Goal: Task Accomplishment & Management: Manage account settings

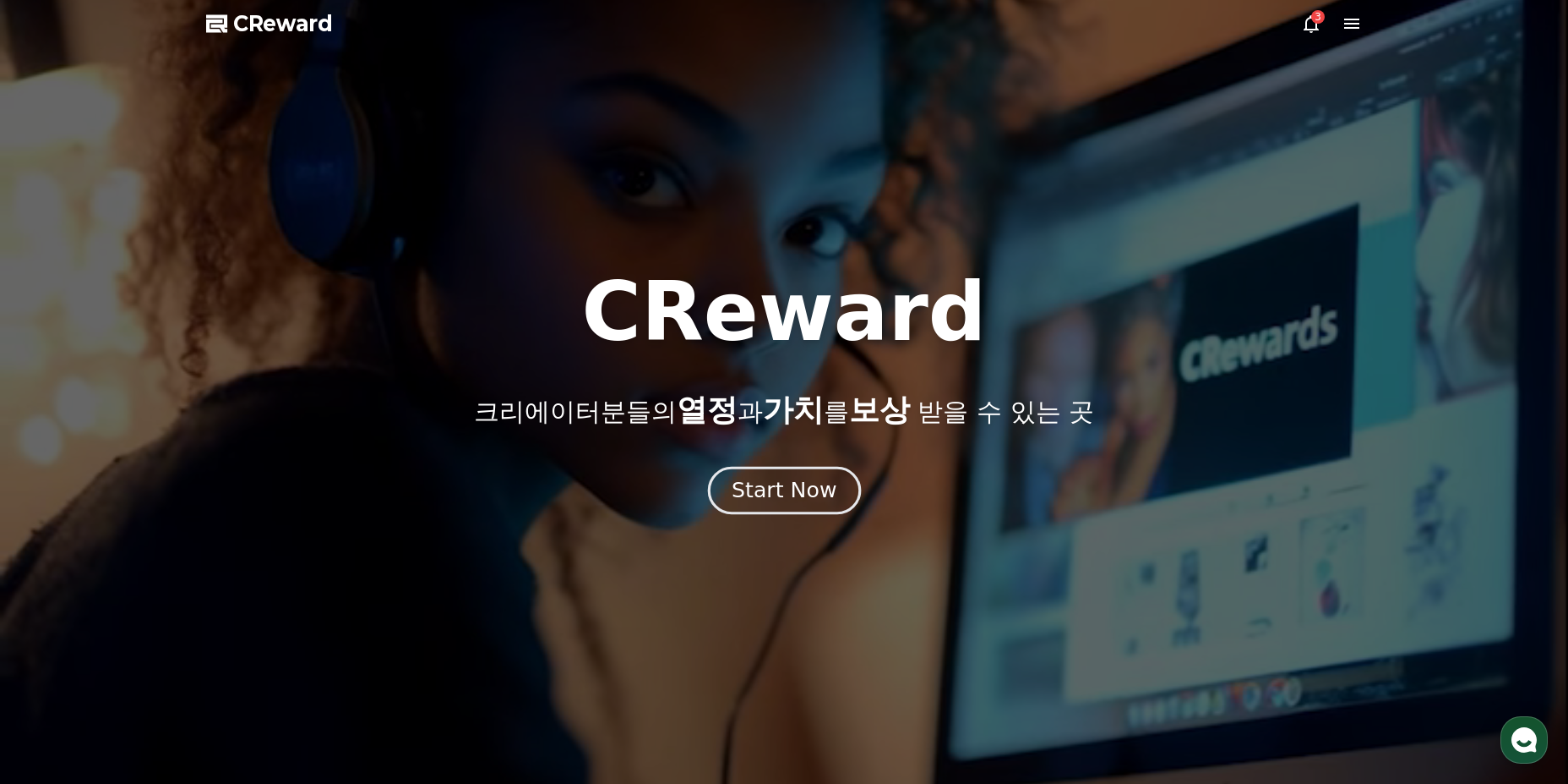
click at [804, 483] on div "Start Now" at bounding box center [784, 490] width 104 height 29
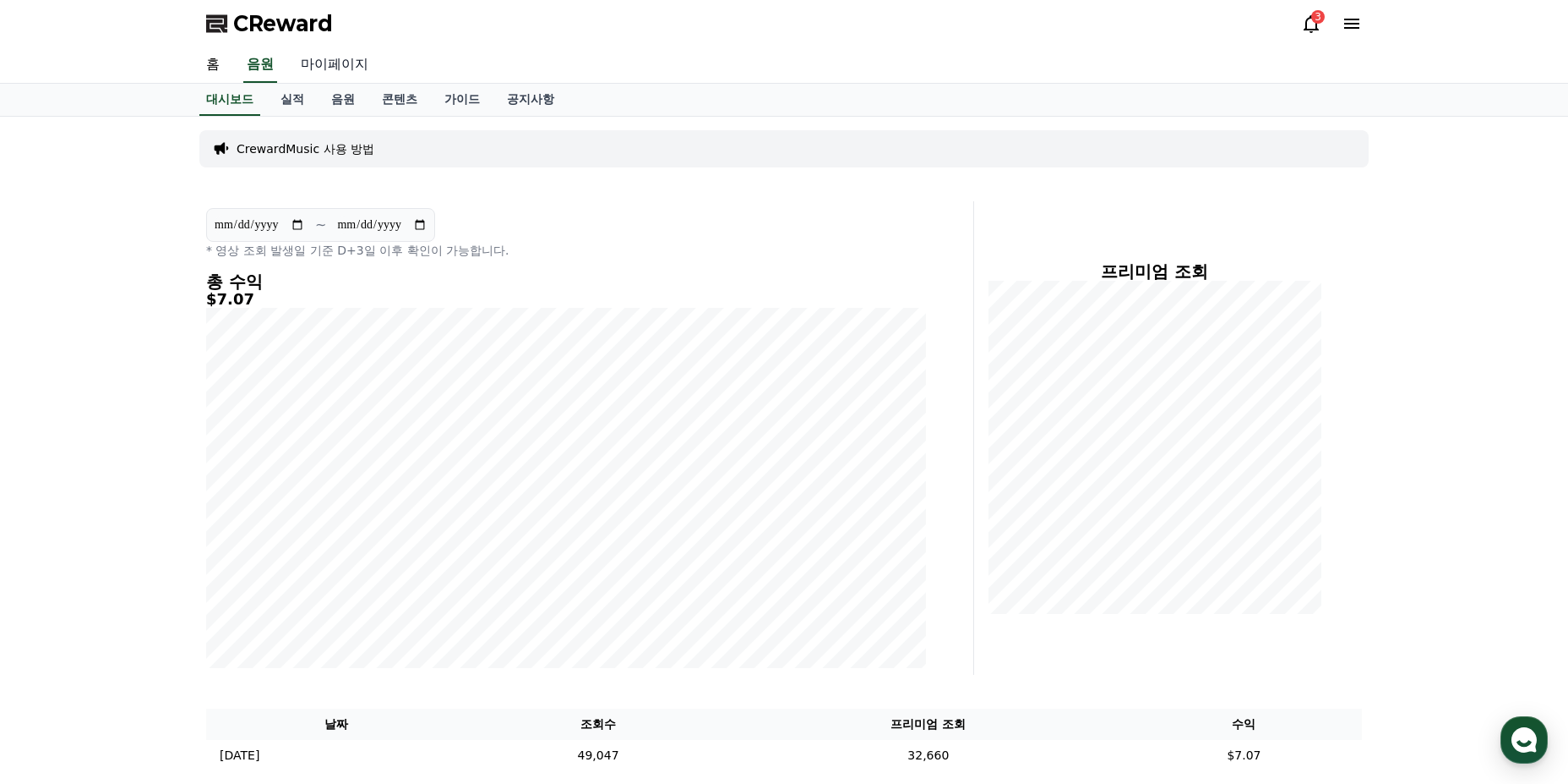
click at [349, 72] on link "마이페이지" at bounding box center [334, 66] width 94 height 36
select select "**********"
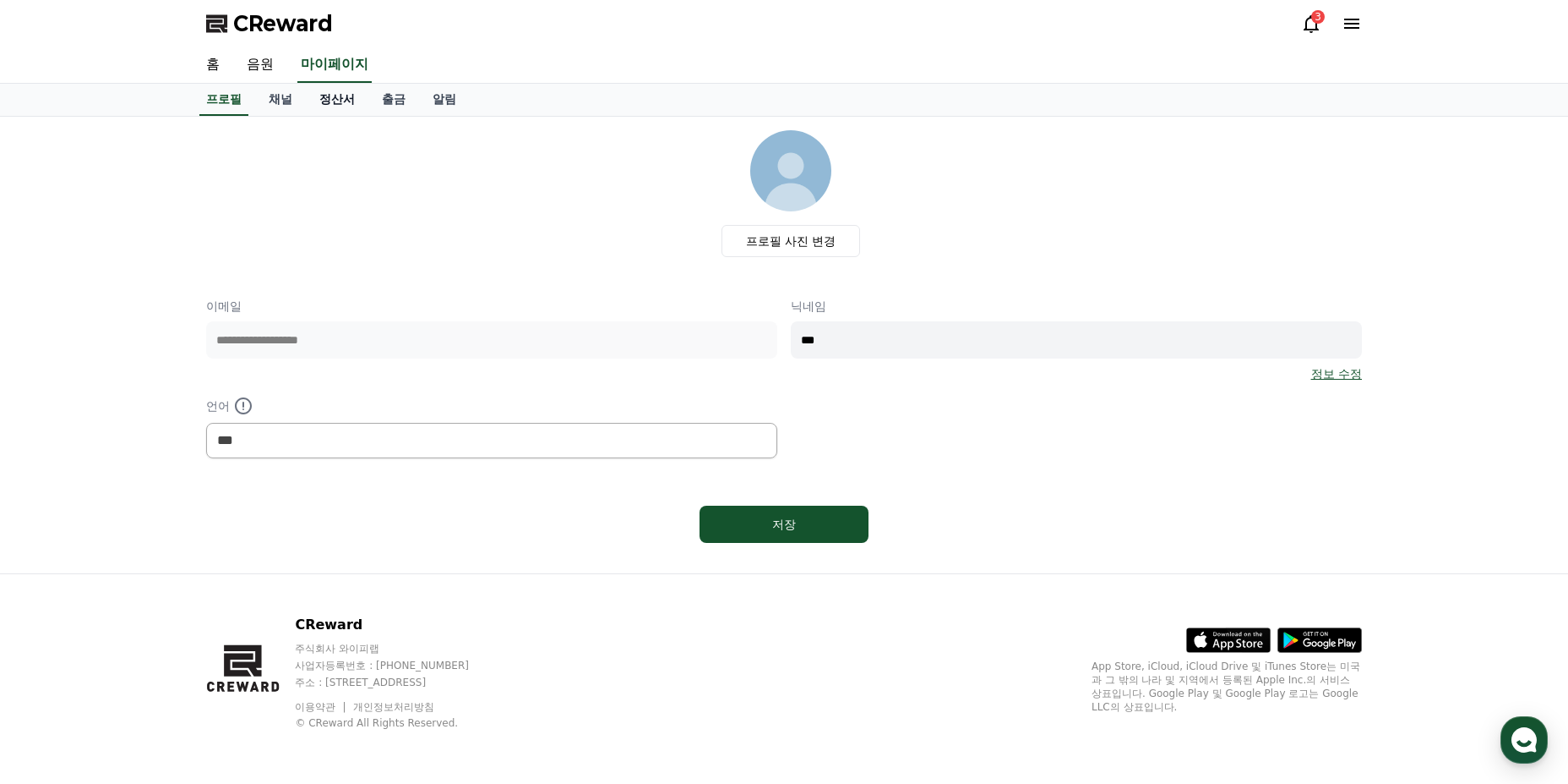
click at [340, 97] on link "정산서" at bounding box center [337, 99] width 63 height 32
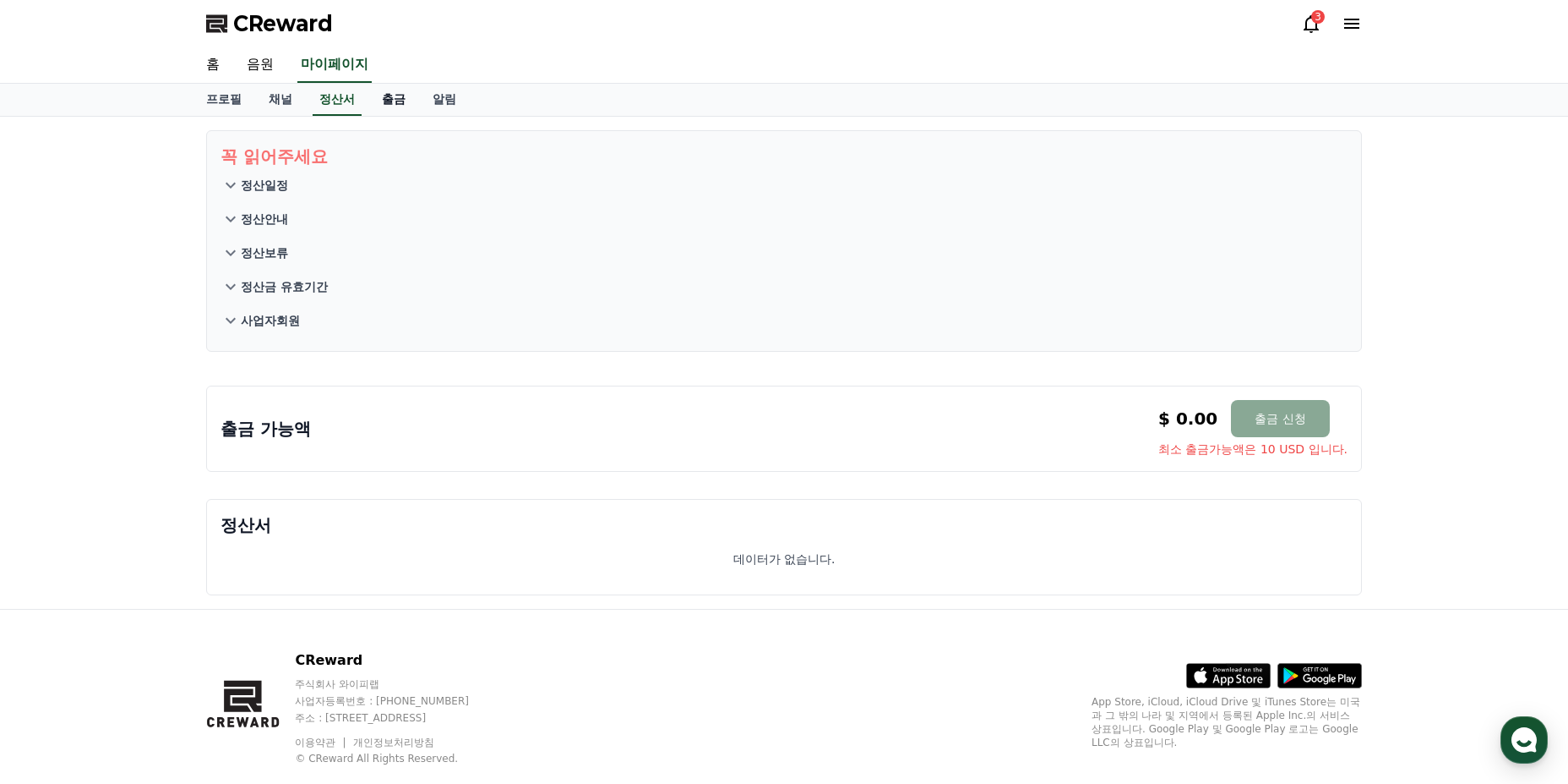
click at [377, 101] on link "출금" at bounding box center [393, 99] width 51 height 32
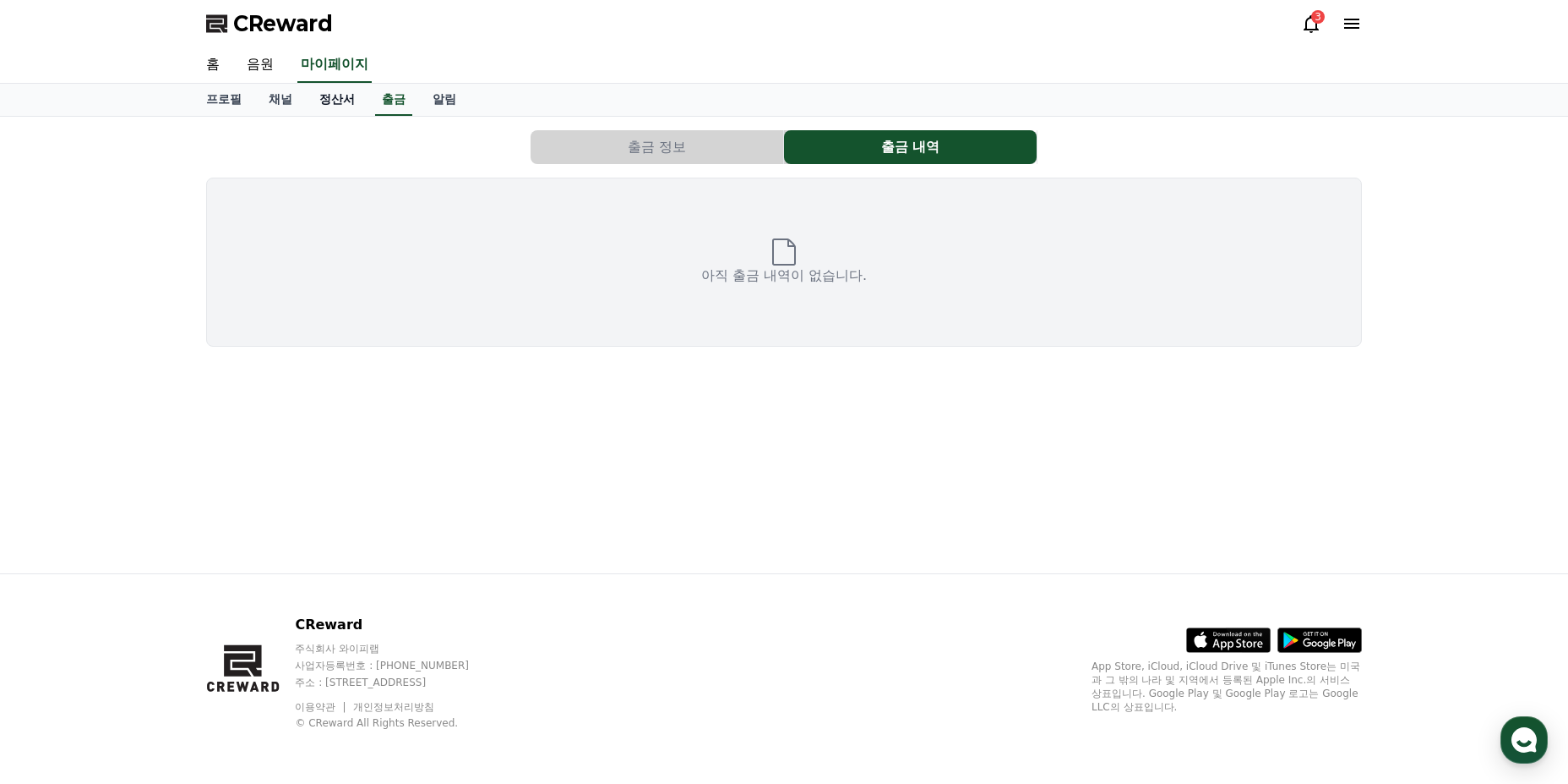
click at [343, 106] on link "정산서" at bounding box center [337, 99] width 63 height 32
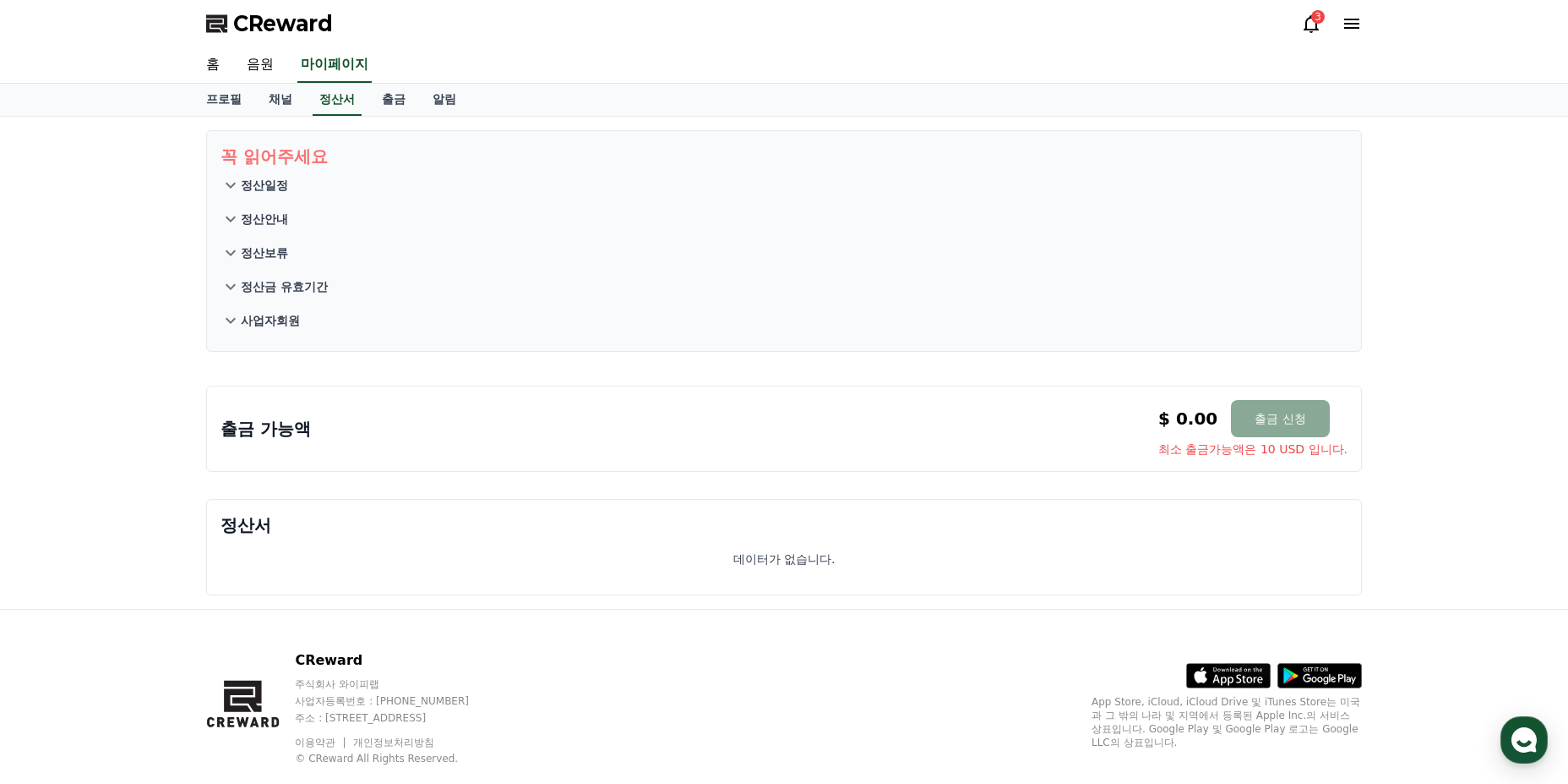
click at [806, 522] on p "정산서" at bounding box center [784, 525] width 1128 height 24
click at [906, 468] on div "출금 가능액 $ 0.00 출금 신청 최소 출금가능액은 10 USD 입니다. $ 0.00 출금 신청 최소 출금가능액은 10 USD 입니다." at bounding box center [784, 428] width 1155 height 87
click at [1022, 425] on div "출금 가능액 $ 0.00 출금 신청 최소 출금가능액은 10 USD 입니다. $ 0.00 출금 신청 최소 출금가능액은 10 USD 입니다." at bounding box center [784, 429] width 1128 height 58
click at [920, 490] on div "꼭 읽어주세요 정산일정 정산안내 정산보류 정산금 유효기간 사업자회원 출금 가능액 $ 0.00 출금 신청 최소 출금가능액은 10 USD 입니다.…" at bounding box center [784, 362] width 1183 height 492
click at [263, 179] on p "정산일정" at bounding box center [264, 185] width 48 height 17
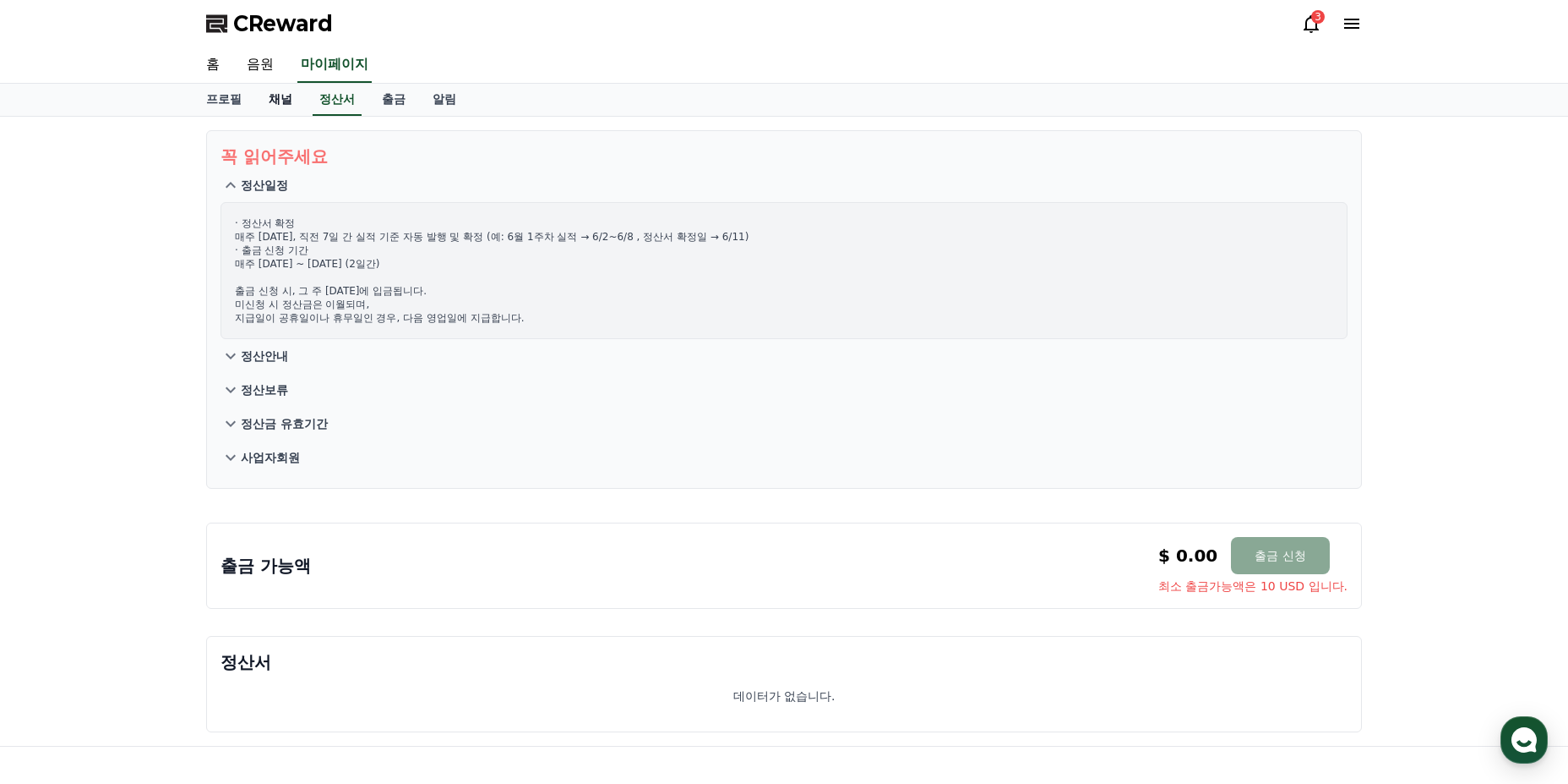
click at [282, 110] on link "채널" at bounding box center [280, 99] width 51 height 32
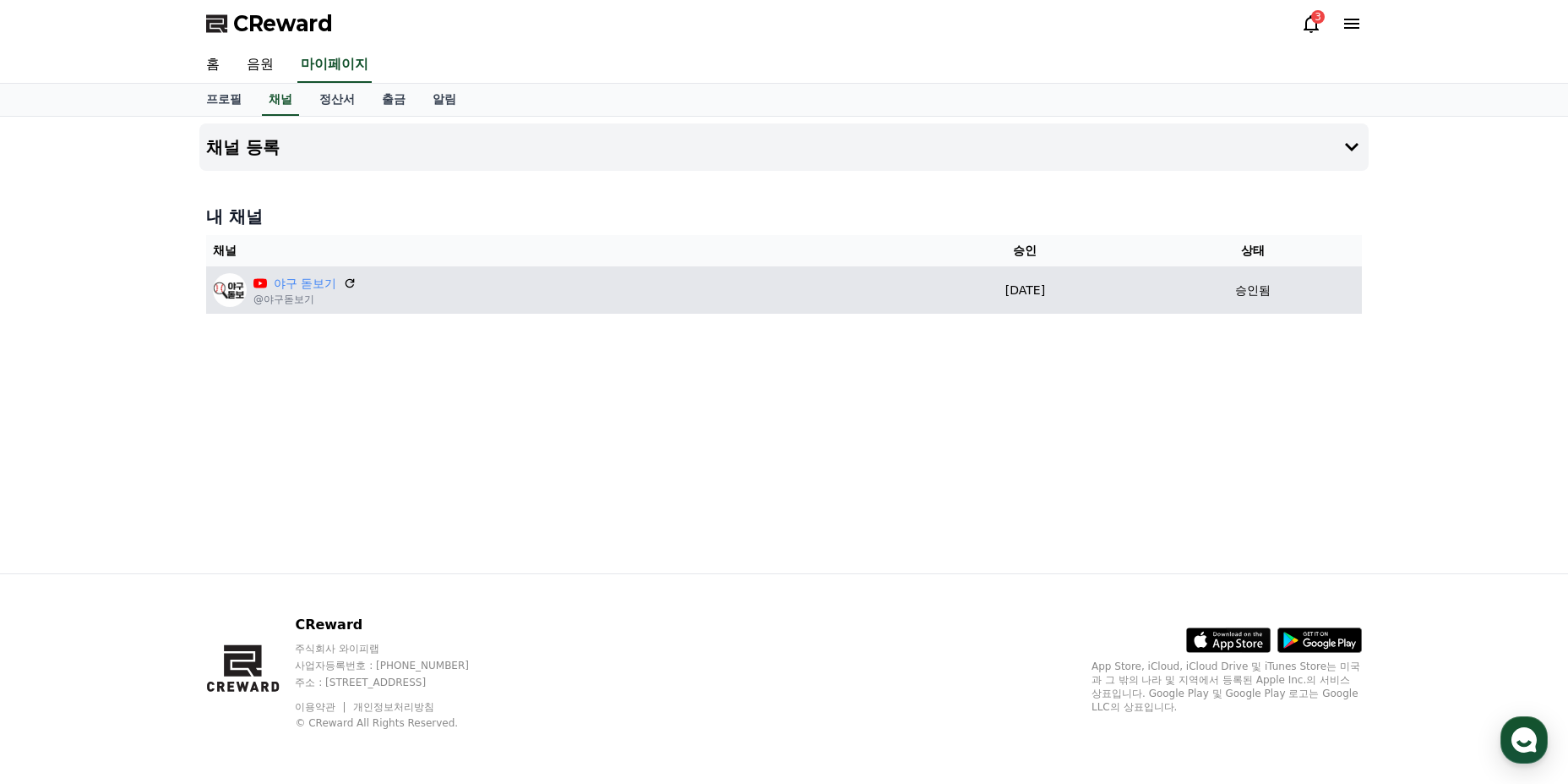
click at [610, 301] on div "야구 돋보기 @야구돋보기" at bounding box center [556, 290] width 687 height 34
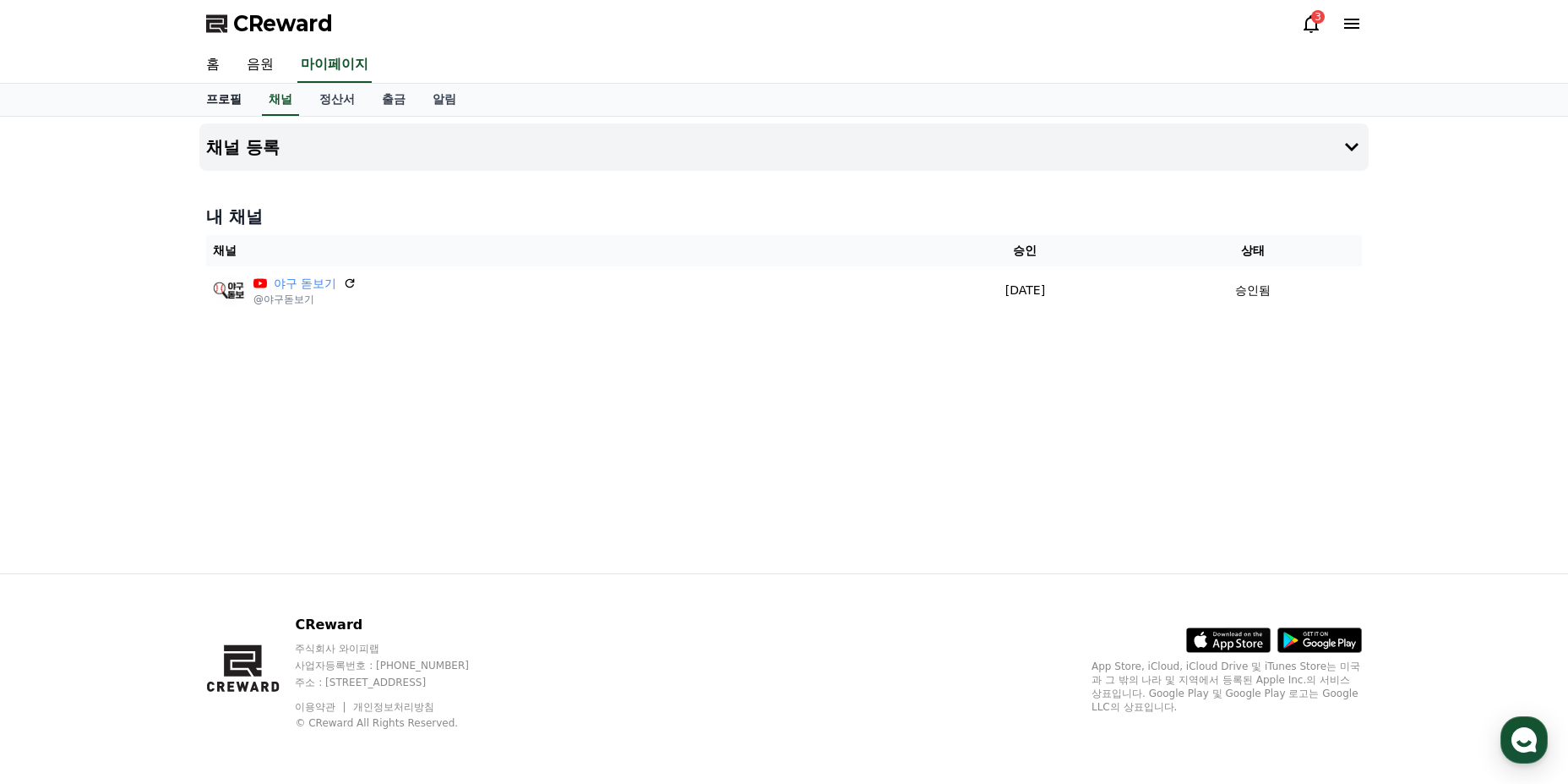
click at [236, 113] on link "프로필" at bounding box center [224, 99] width 63 height 32
select select "**********"
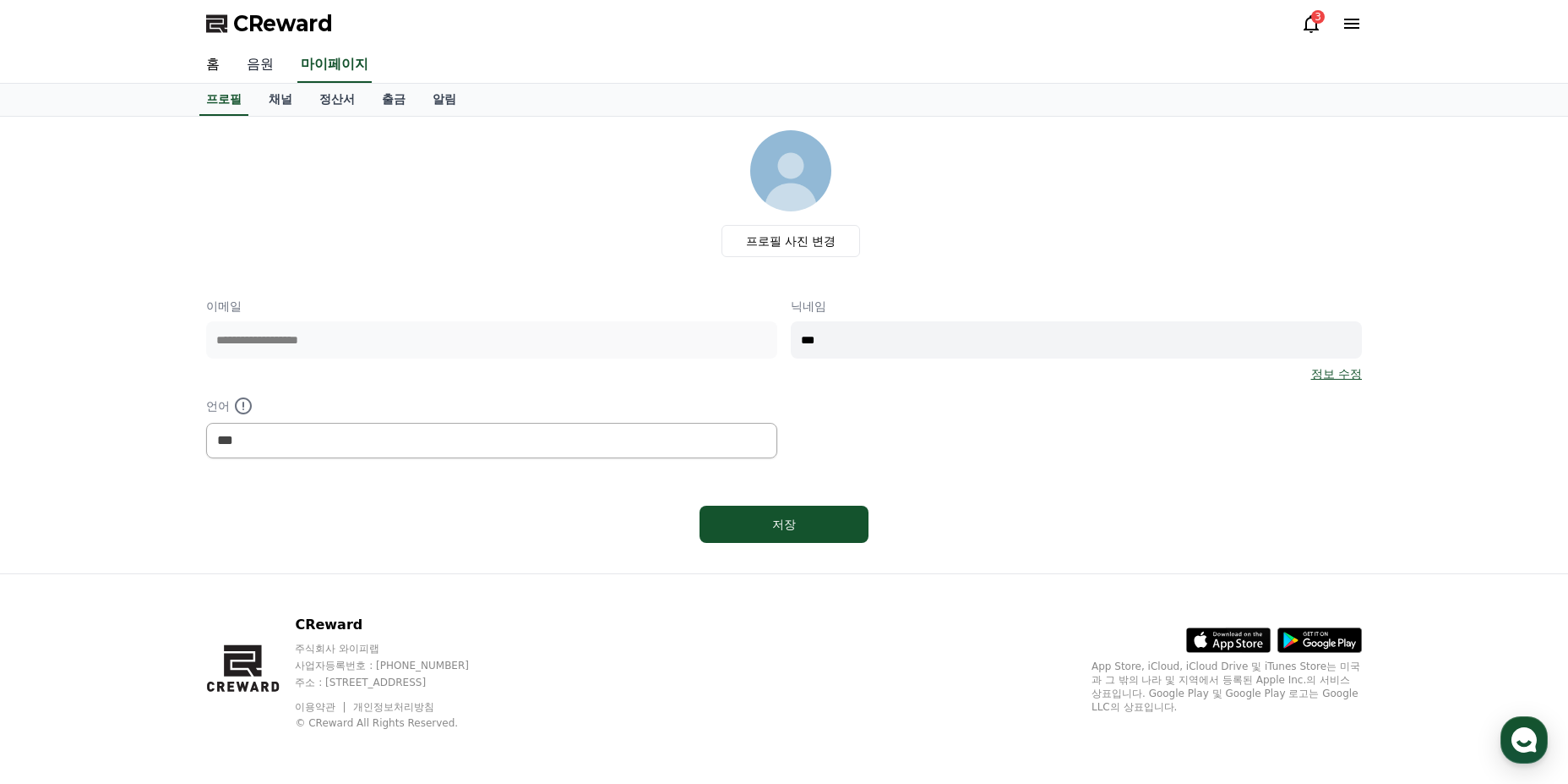
click at [267, 67] on link "음원" at bounding box center [261, 66] width 54 height 36
